Goal: Task Accomplishment & Management: Use online tool/utility

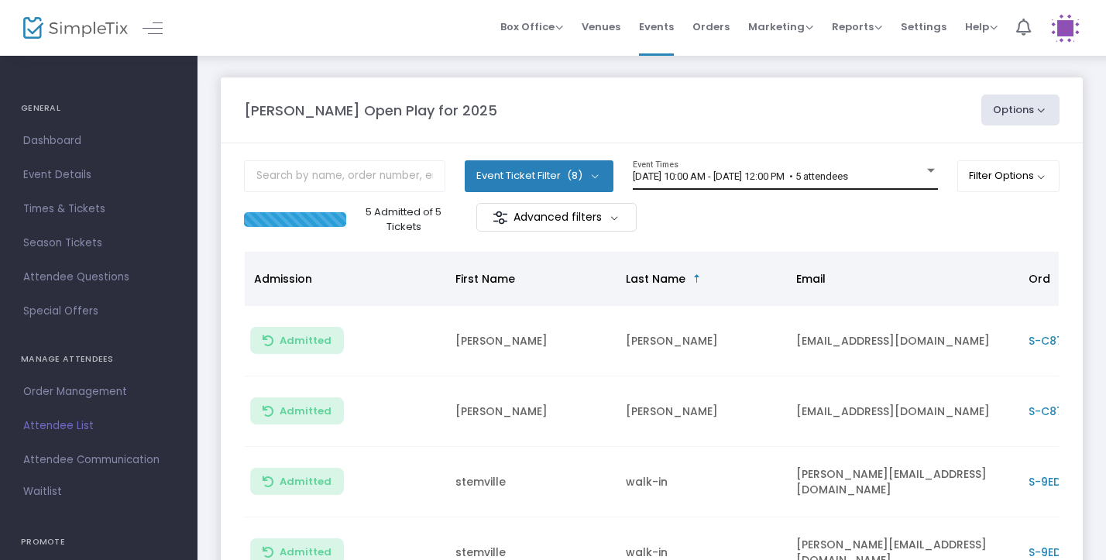
click at [917, 170] on div "8/21/2025 @ 10:00 AM - 8/21/2025 @ 12:00 PM • 5 attendees Event Times" at bounding box center [785, 174] width 305 height 29
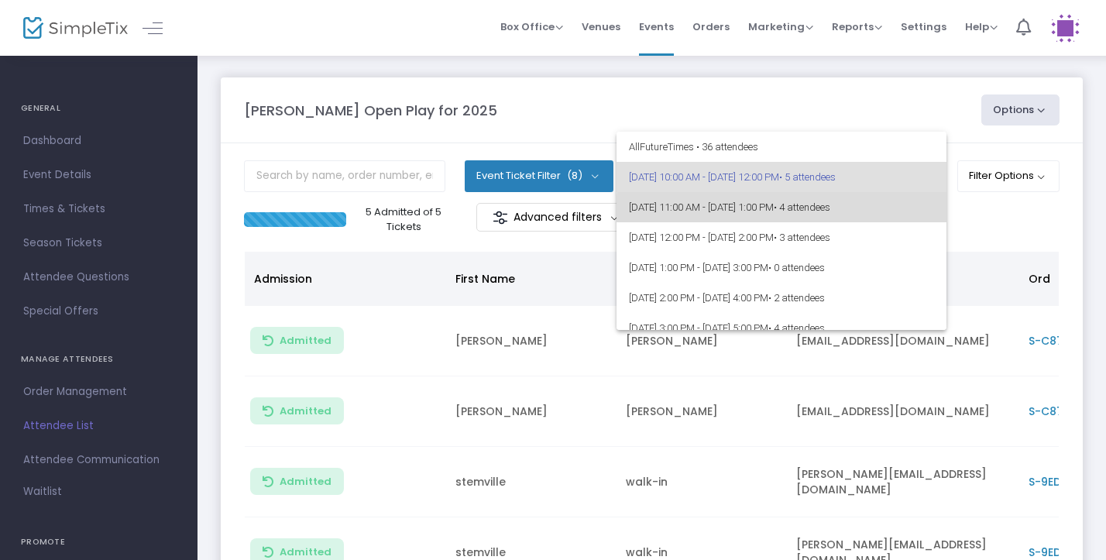
click at [869, 221] on span "8/21/2025 @ 11:00 AM - 8/21/2025 @ 1:00 PM • 4 attendees" at bounding box center [781, 207] width 305 height 30
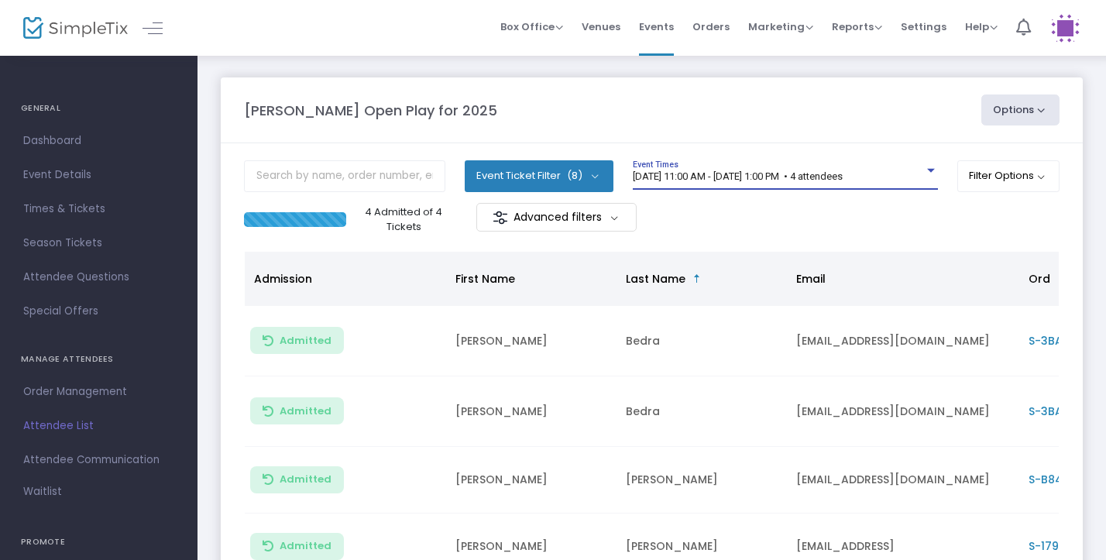
click at [927, 173] on div at bounding box center [931, 171] width 8 height 4
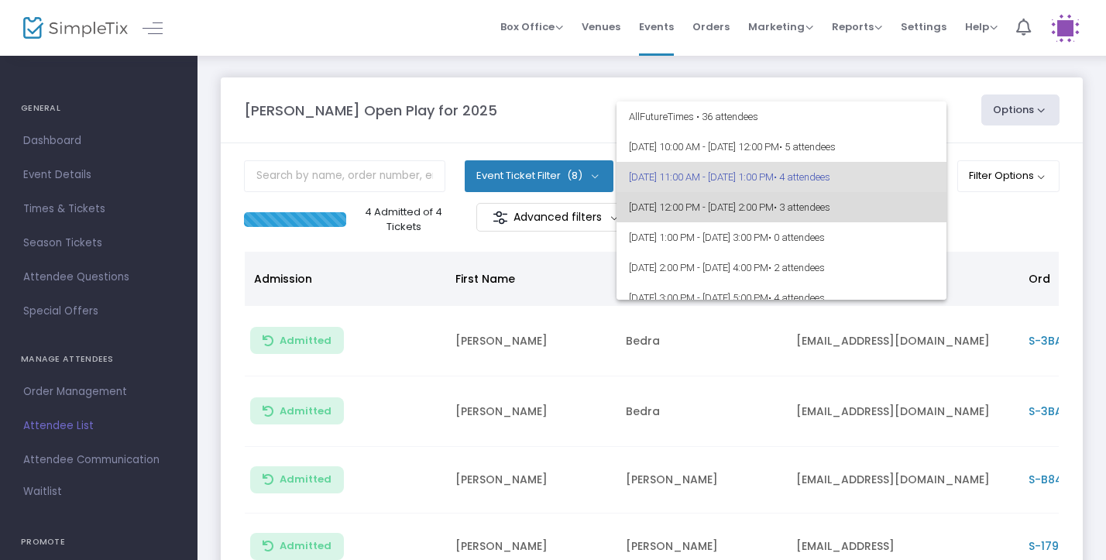
click at [890, 199] on span "8/21/2025 @ 12:00 PM - 8/21/2025 @ 2:00 PM • 3 attendees" at bounding box center [781, 207] width 305 height 30
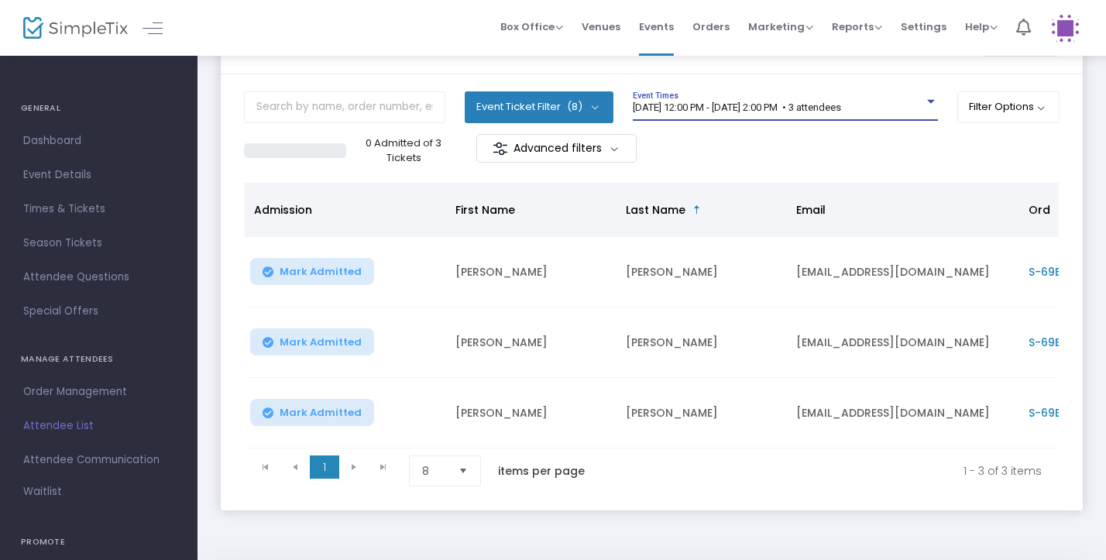
scroll to position [70, 0]
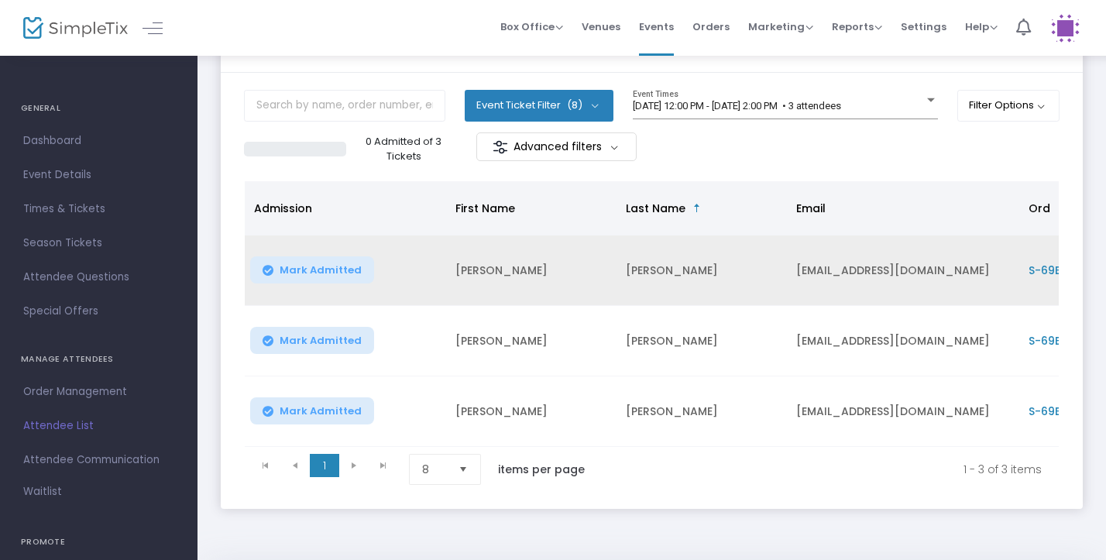
click at [266, 278] on button "Mark Admitted" at bounding box center [312, 269] width 124 height 27
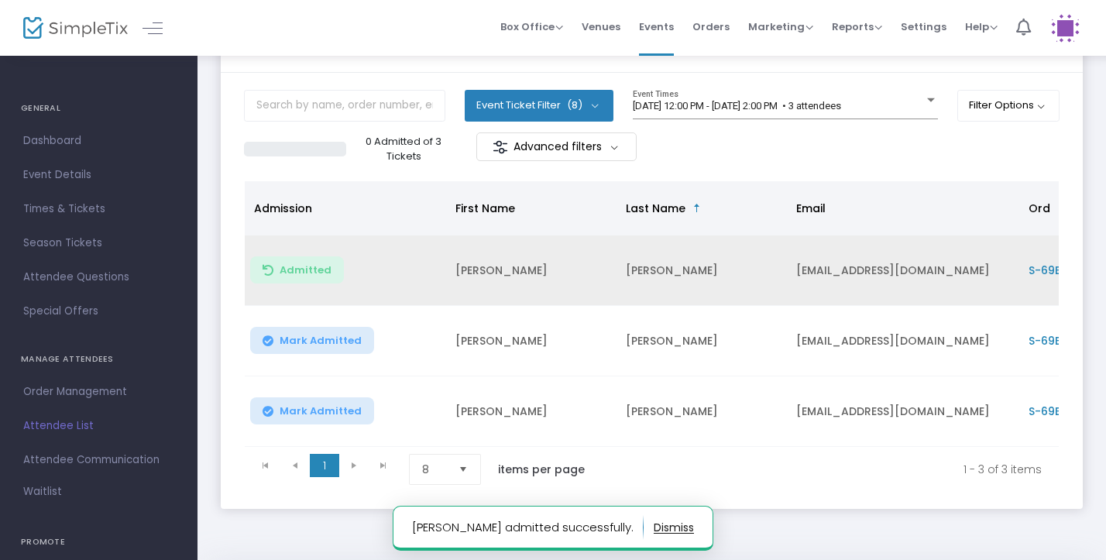
click at [283, 343] on span "Mark Admitted" at bounding box center [320, 340] width 82 height 12
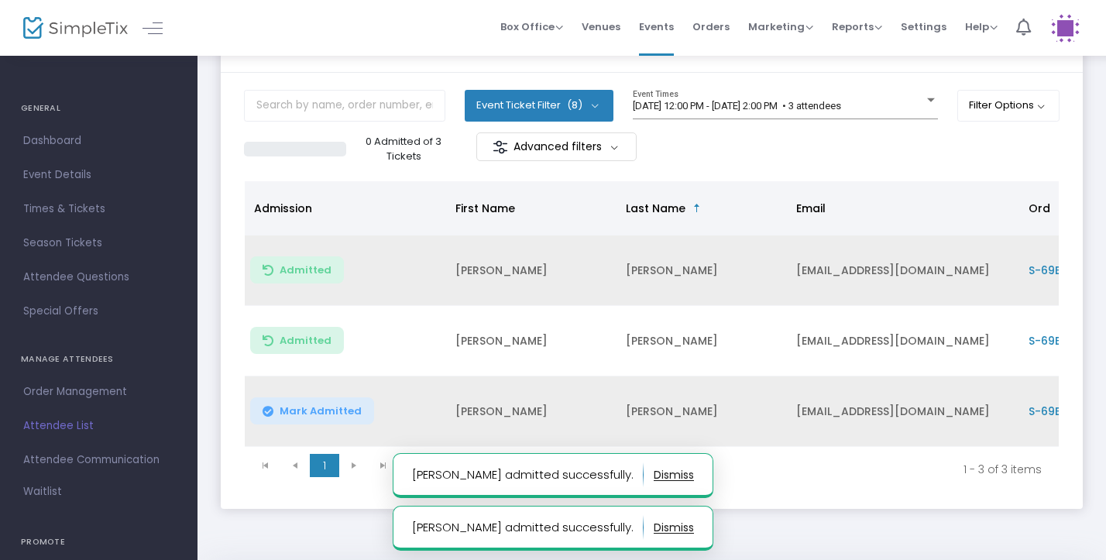
click at [283, 411] on span "Mark Admitted" at bounding box center [320, 411] width 82 height 12
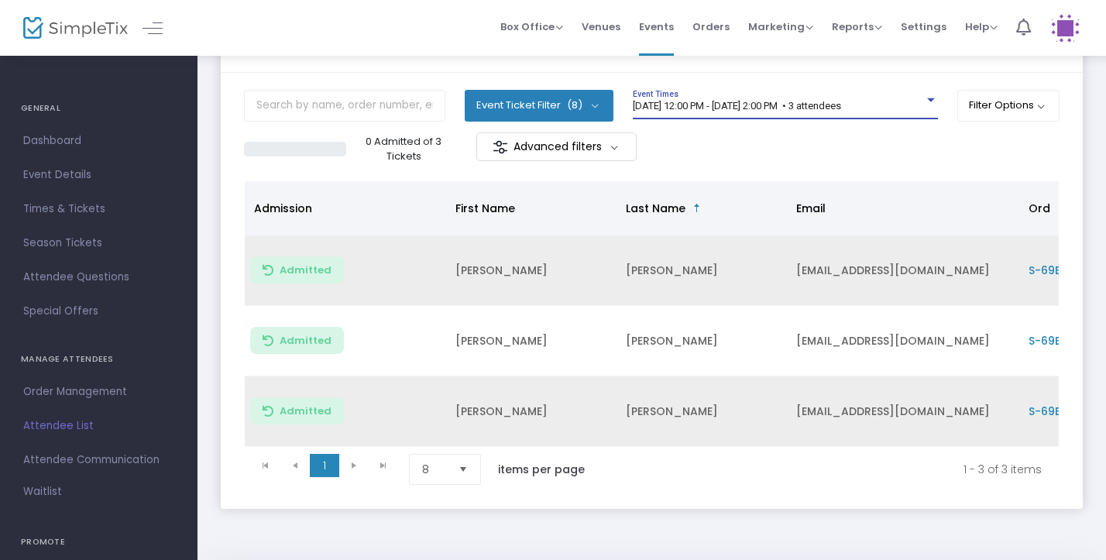
click at [929, 105] on div at bounding box center [931, 100] width 14 height 12
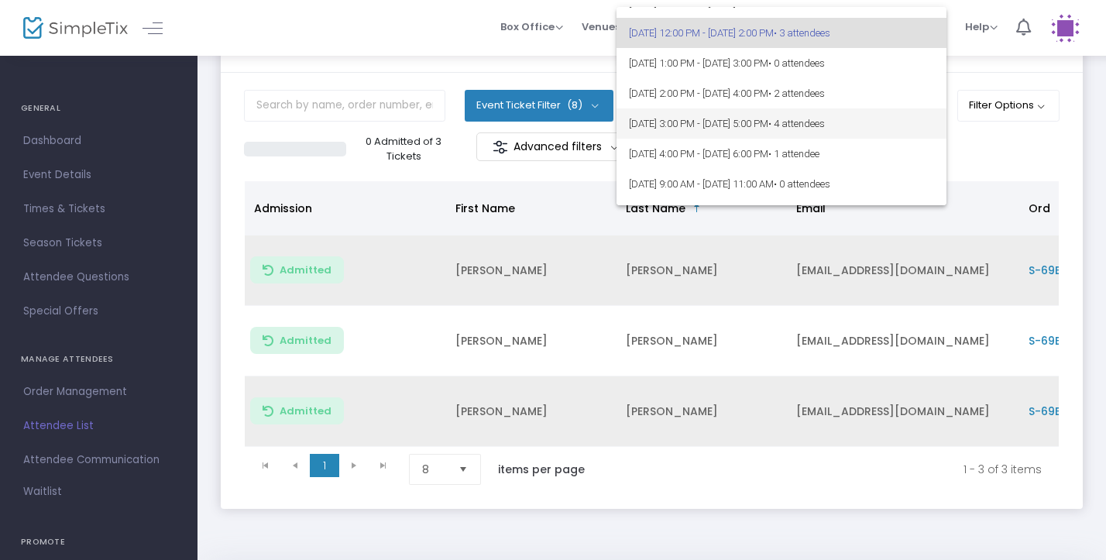
scroll to position [88, 0]
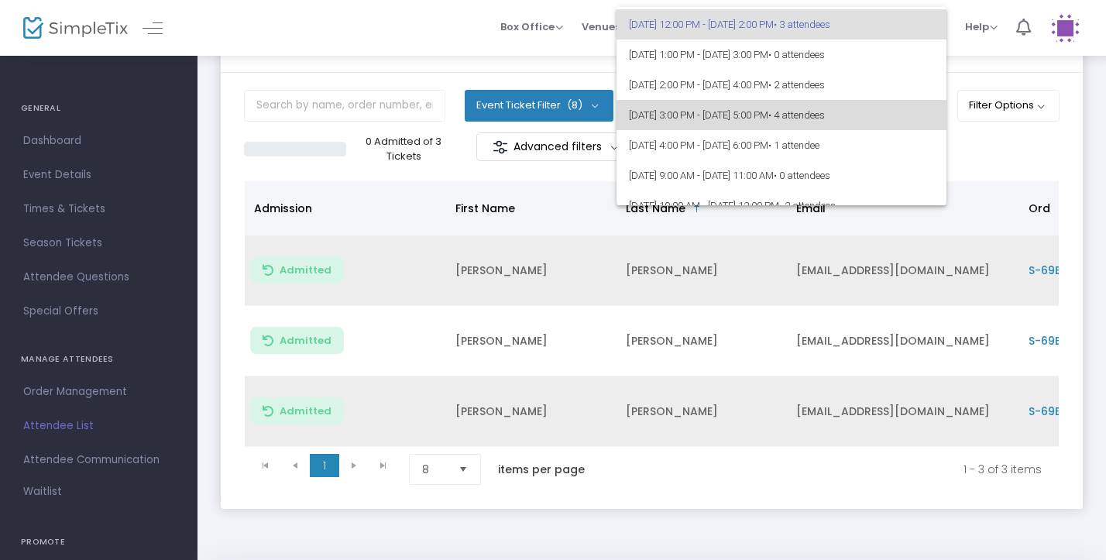
click at [824, 112] on span "8/21/2025 @ 3:00 PM - 8/21/2025 @ 5:00 PM • 4 attendees" at bounding box center [781, 115] width 305 height 30
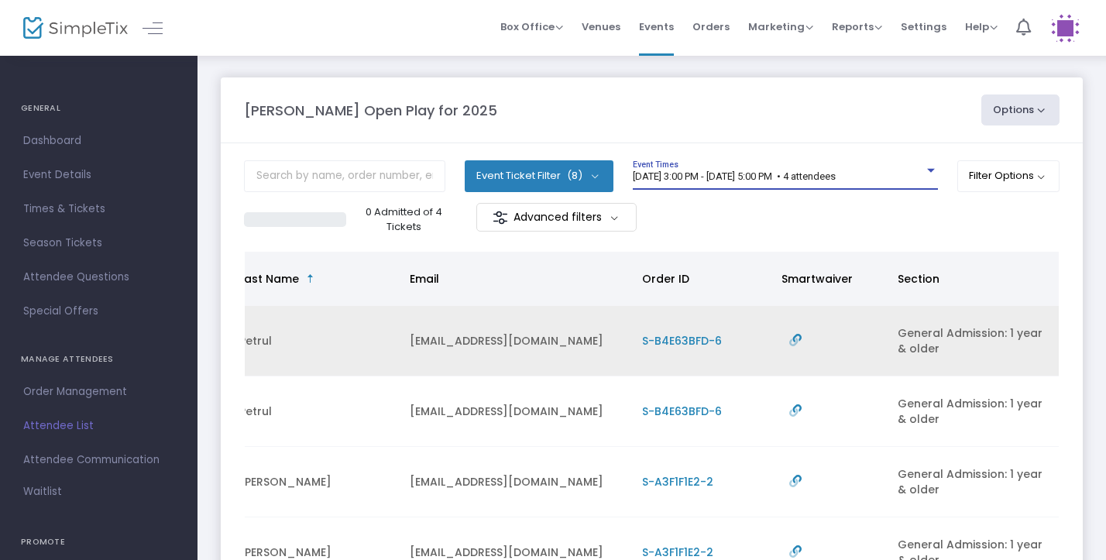
scroll to position [0, 0]
click at [854, 167] on div "8/21/2025 @ 3:00 PM - 8/21/2025 @ 5:00 PM • 4 attendees Event Times" at bounding box center [785, 174] width 305 height 29
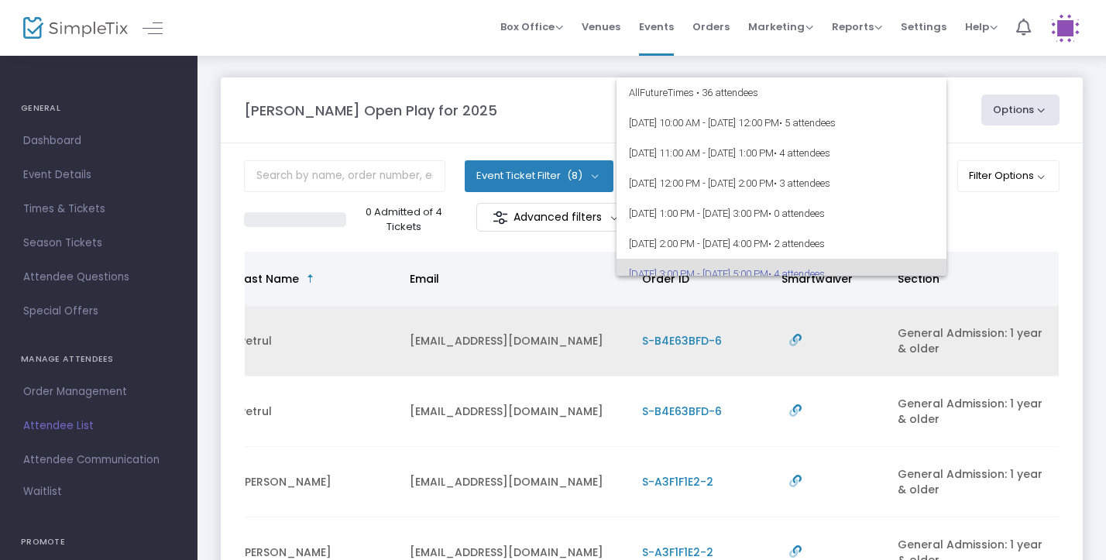
scroll to position [97, 0]
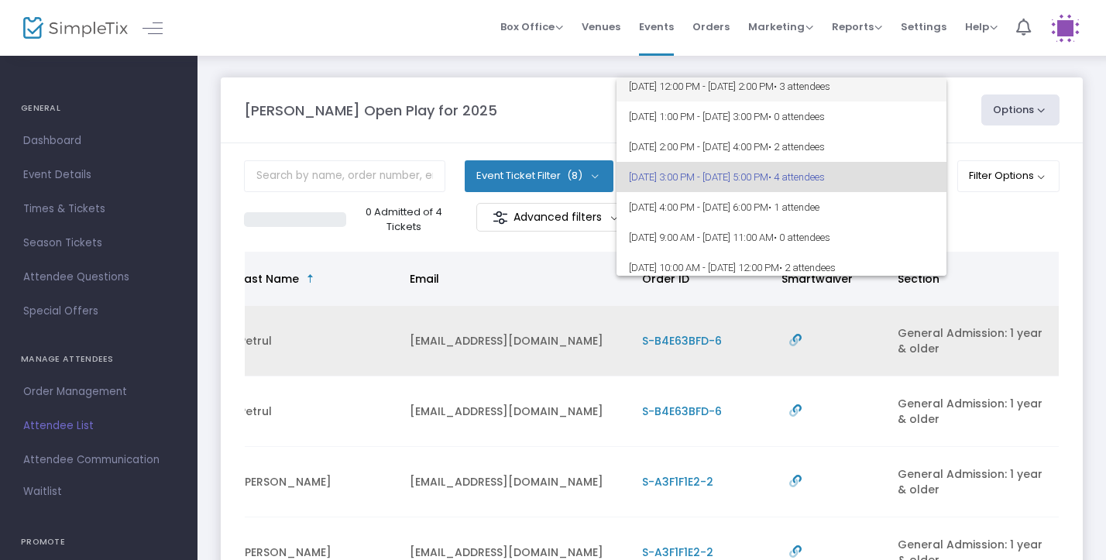
click at [834, 100] on span "8/21/2025 @ 12:00 PM - 8/21/2025 @ 2:00 PM • 3 attendees" at bounding box center [781, 86] width 305 height 30
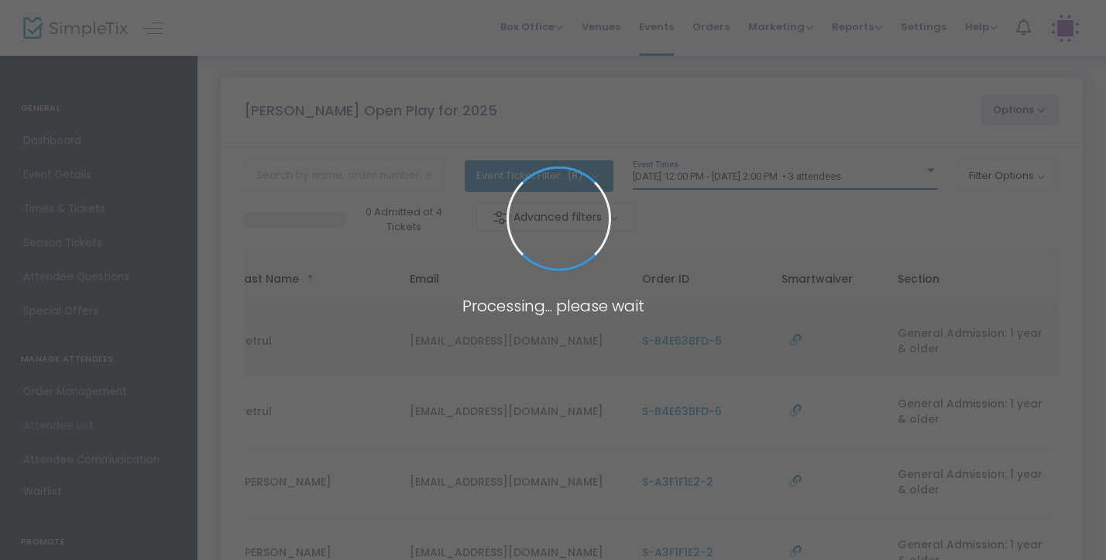
scroll to position [91, 0]
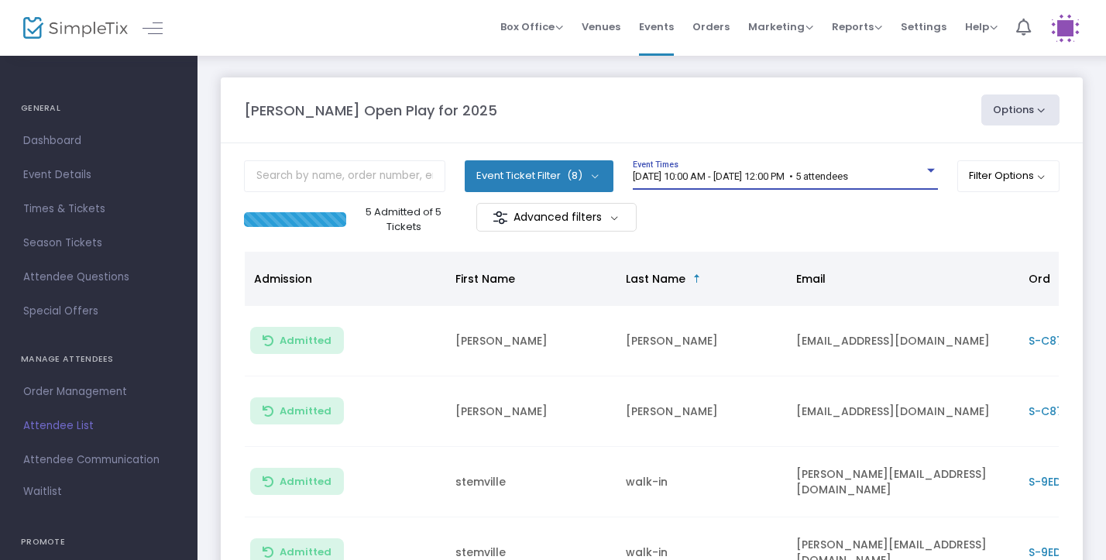
click at [848, 177] on span "[DATE] 10:00 AM - [DATE] 12:00 PM • 5 attendees" at bounding box center [740, 176] width 215 height 12
